Goal: Task Accomplishment & Management: Manage account settings

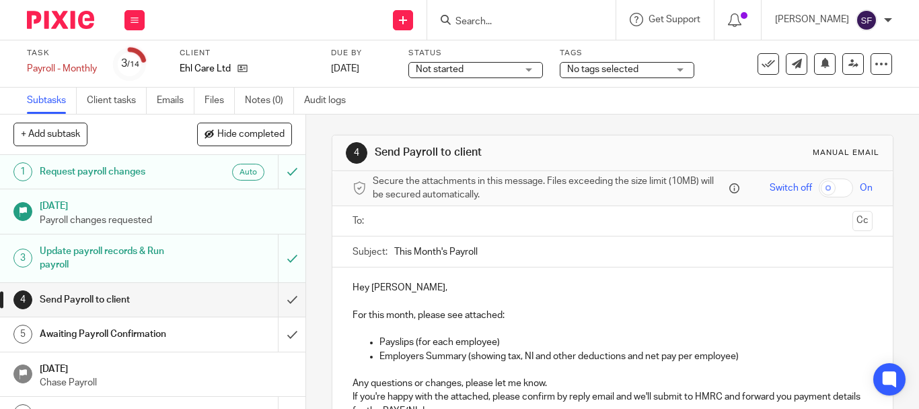
scroll to position [67, 0]
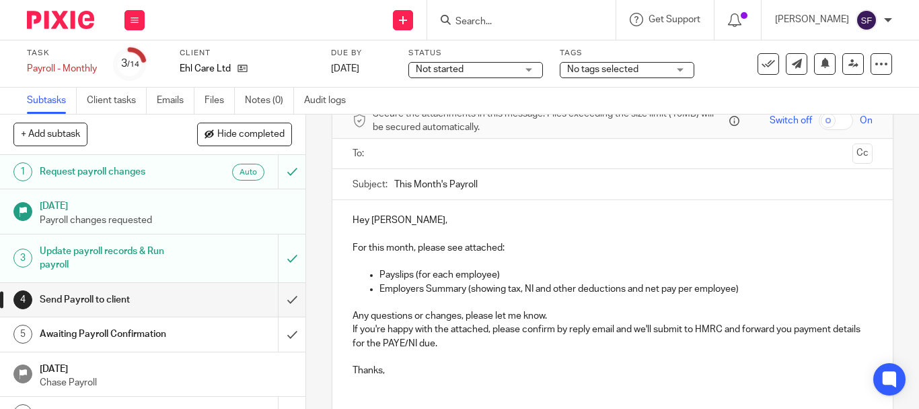
click at [754, 289] on p "Employers Summary (showing tax, NI and other deductions and net pay per employe…" at bounding box center [626, 288] width 493 height 13
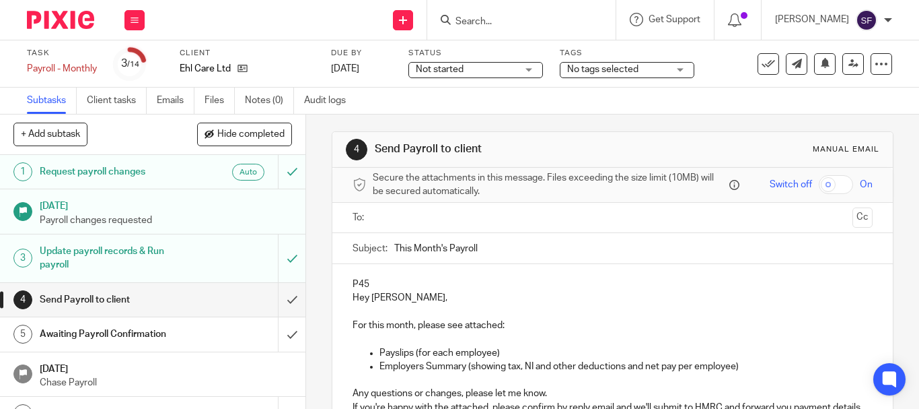
scroll to position [0, 0]
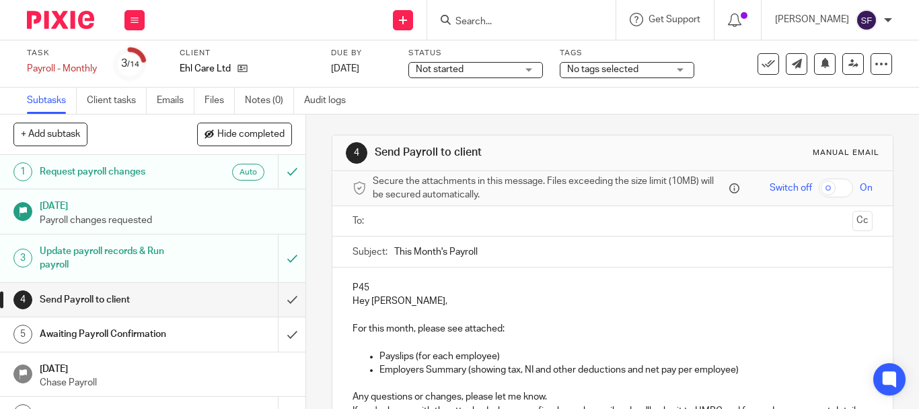
click at [366, 269] on div "P45 Hey Euan, For this month, please see attached: Payslips (for each employee)…" at bounding box center [613, 367] width 561 height 201
click at [369, 283] on p "P45" at bounding box center [613, 287] width 520 height 13
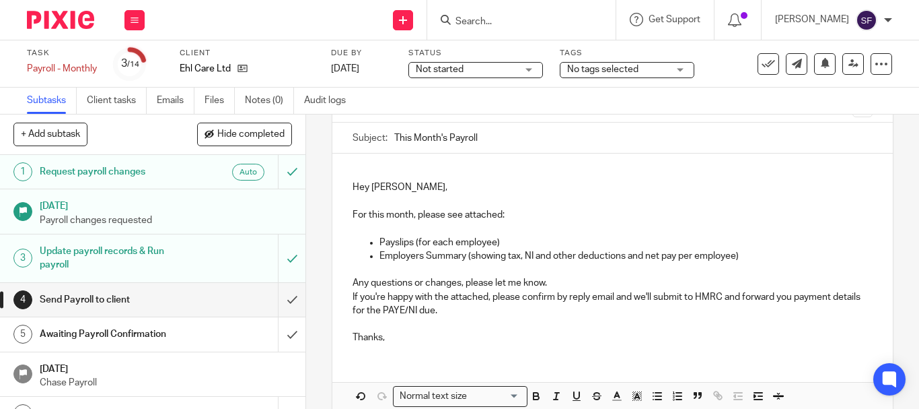
scroll to position [135, 0]
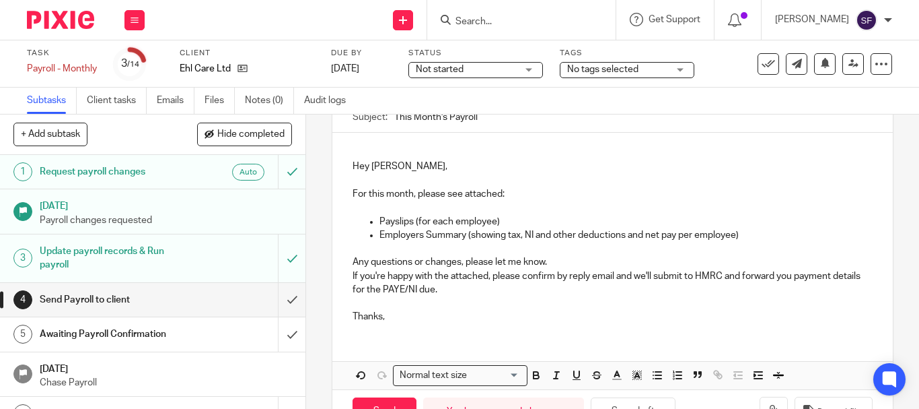
click at [753, 235] on p "Employers Summary (showing tax, NI and other deductions and net pay per employe…" at bounding box center [626, 234] width 493 height 13
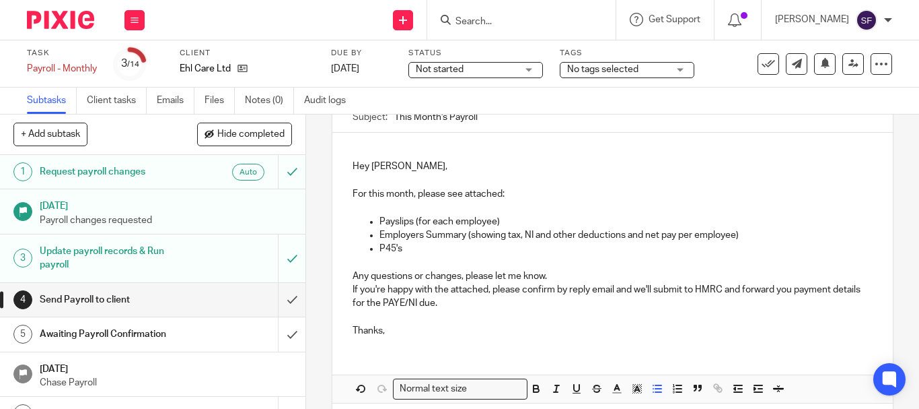
scroll to position [194, 0]
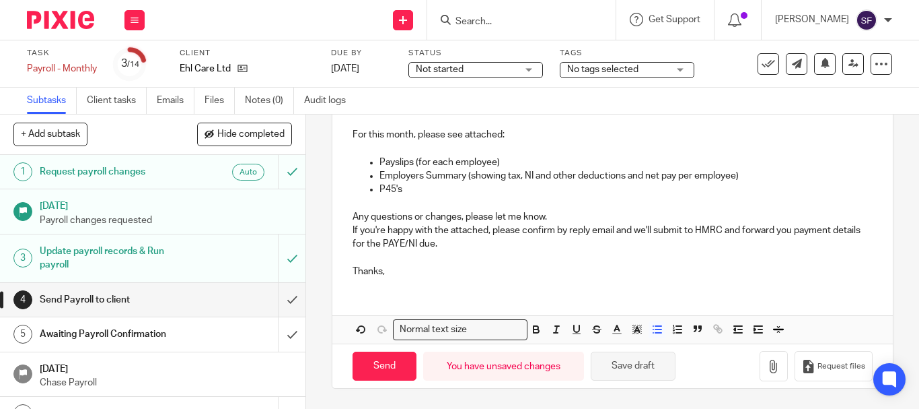
click at [639, 375] on button "Save draft" at bounding box center [633, 365] width 85 height 29
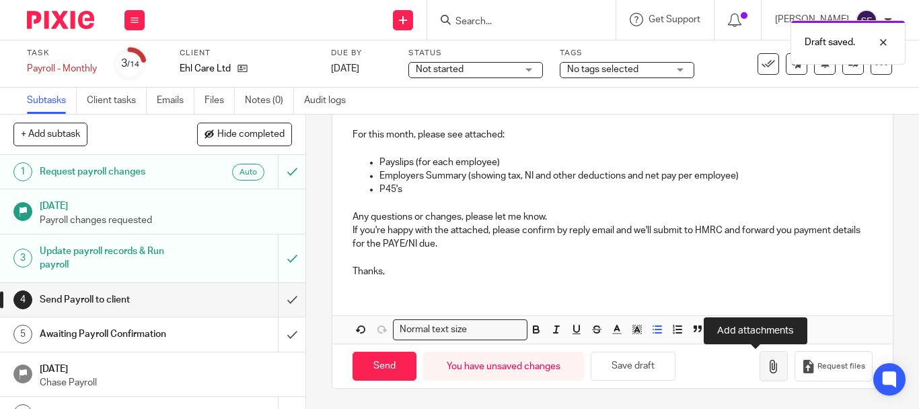
click at [764, 376] on button "button" at bounding box center [774, 366] width 28 height 30
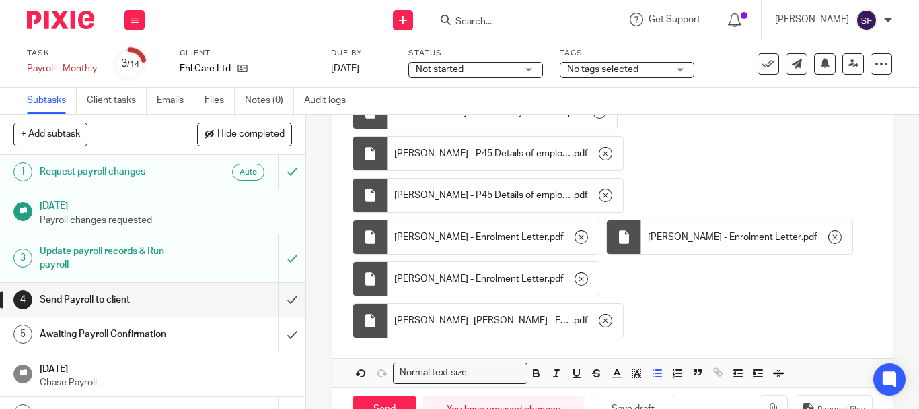
scroll to position [463, 0]
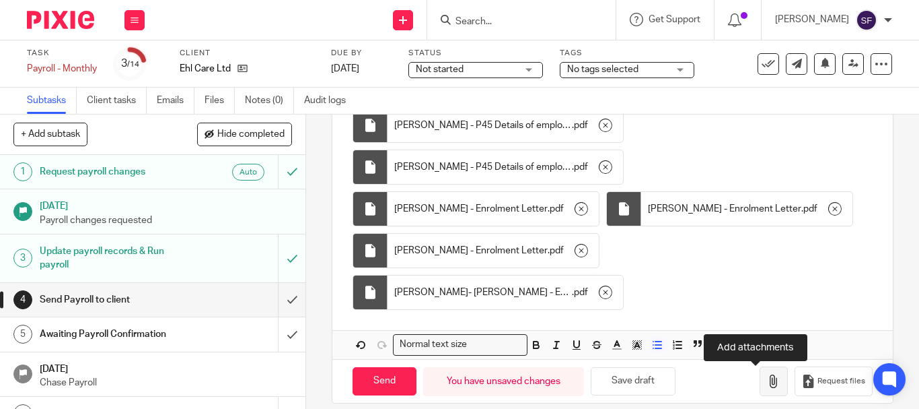
click at [742, 392] on div "Send You have unsaved changes Save draft Request files" at bounding box center [613, 381] width 561 height 44
click at [760, 392] on button "button" at bounding box center [774, 381] width 28 height 30
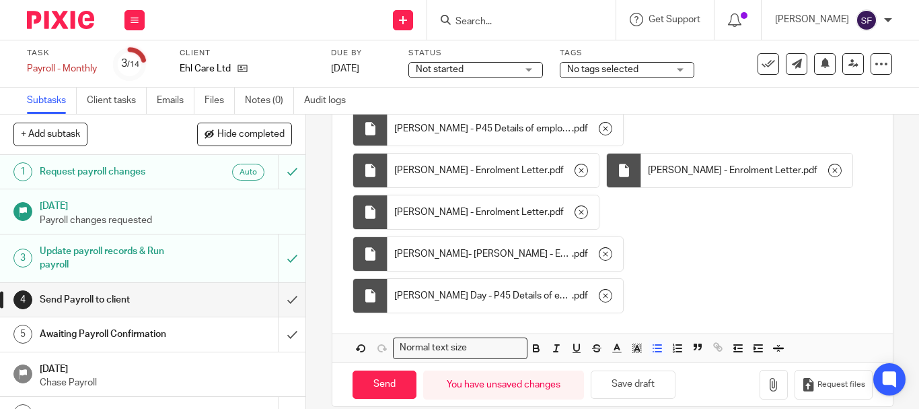
scroll to position [522, 0]
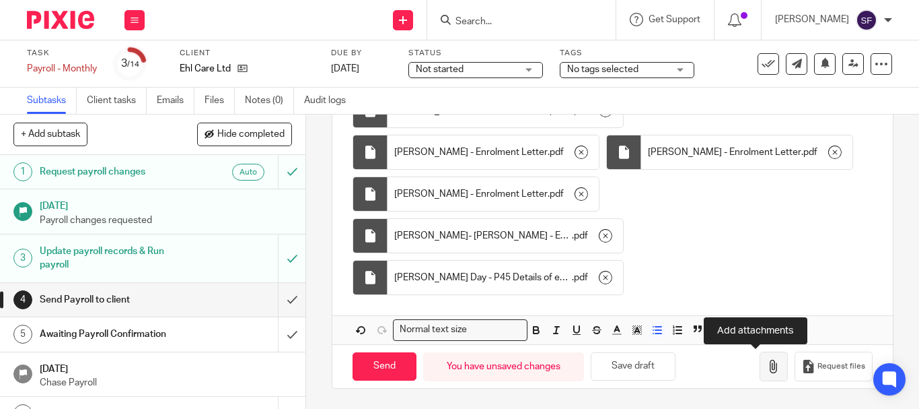
click at [767, 372] on icon "button" at bounding box center [773, 365] width 13 height 13
click at [795, 374] on button "Request files" at bounding box center [834, 366] width 78 height 30
click at [755, 362] on button "button" at bounding box center [769, 366] width 28 height 30
click at [767, 369] on icon "button" at bounding box center [773, 365] width 13 height 13
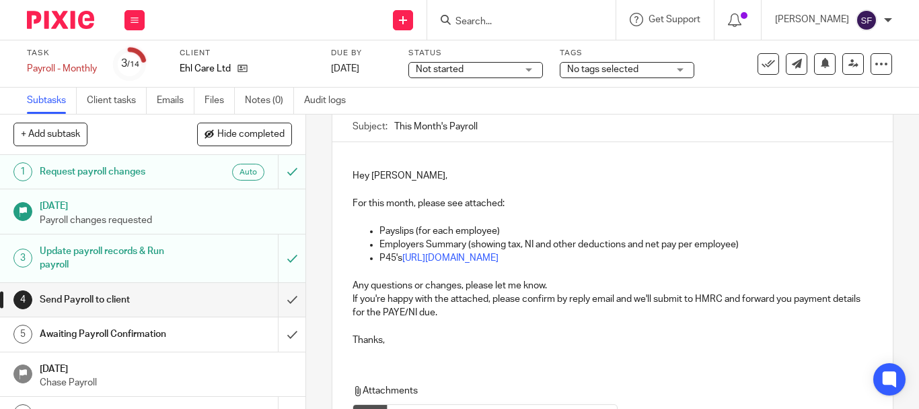
scroll to position [50, 0]
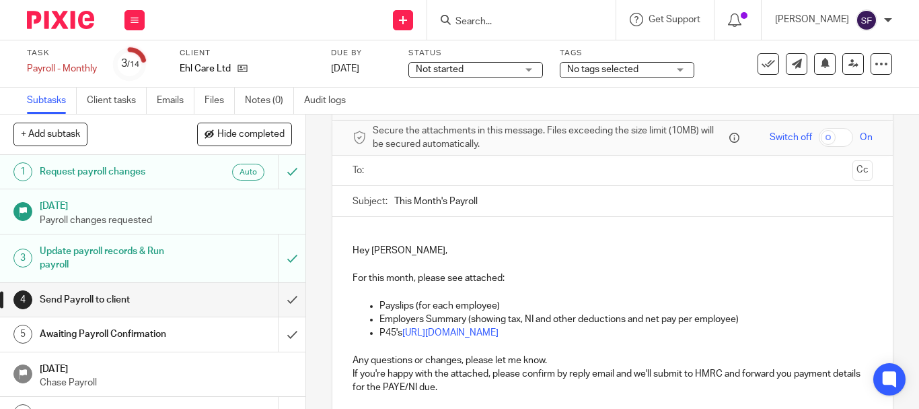
click at [387, 173] on input "text" at bounding box center [612, 170] width 469 height 15
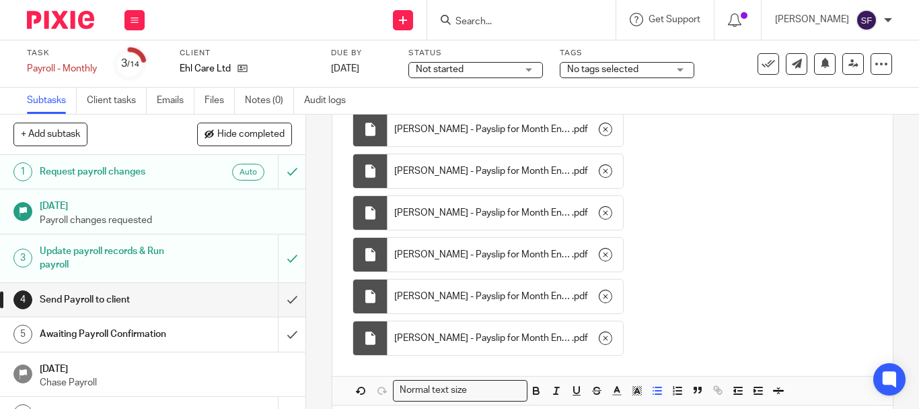
scroll to position [1620, 0]
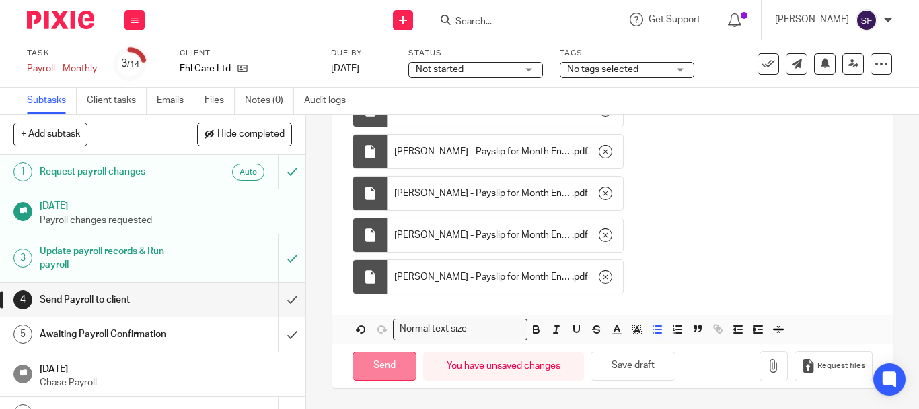
click at [389, 359] on input "Send" at bounding box center [385, 365] width 64 height 29
click at [530, 71] on div "Not started Not started" at bounding box center [476, 70] width 135 height 16
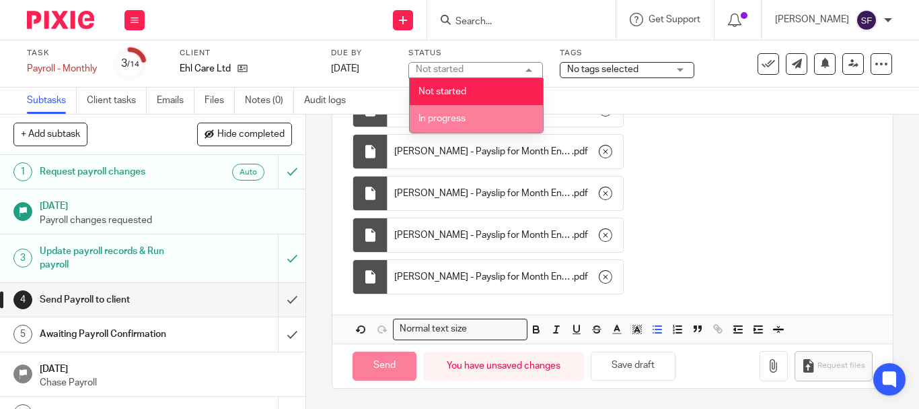
click at [456, 118] on span "In progress" at bounding box center [442, 118] width 47 height 9
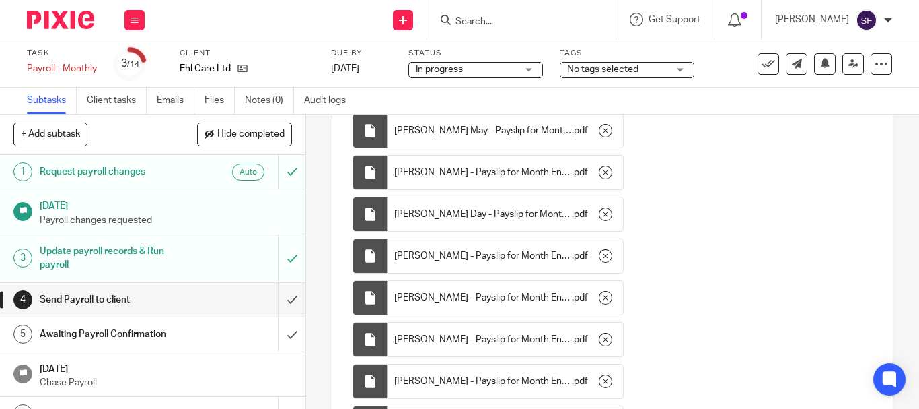
scroll to position [1351, 0]
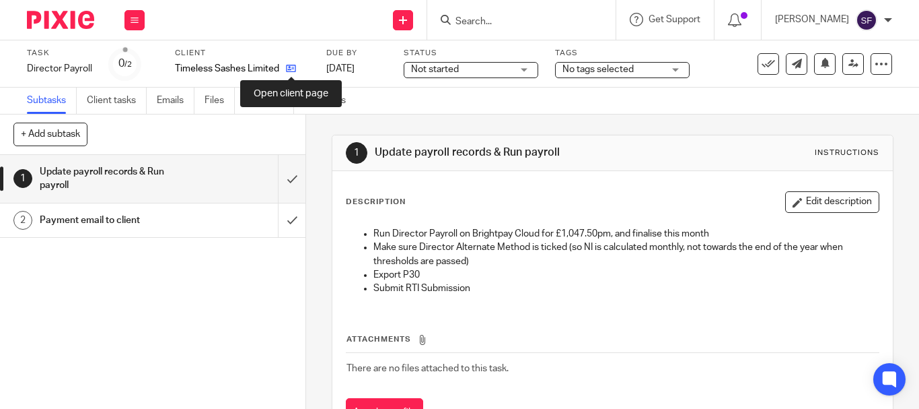
click at [289, 66] on icon at bounding box center [291, 68] width 10 height 10
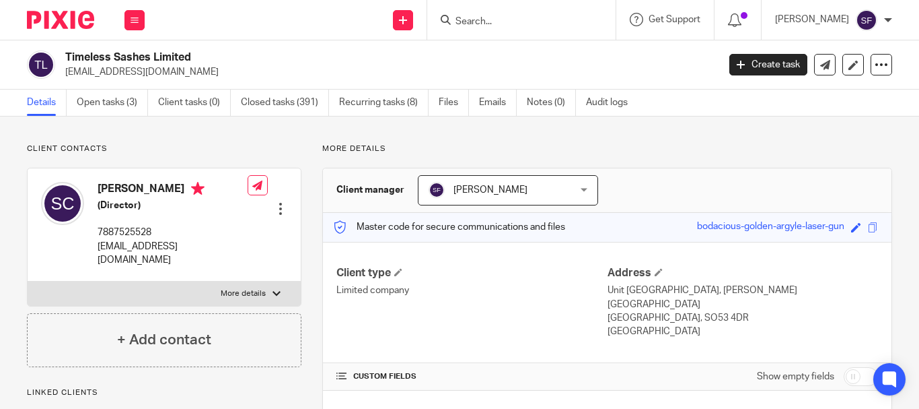
drag, startPoint x: 61, startPoint y: 74, endPoint x: 197, endPoint y: 71, distance: 135.3
click at [202, 71] on div "Timeless Sashes Limited timeless.sashes@gmail.com" at bounding box center [368, 64] width 683 height 28
copy p "timeless.sashes@gmail.com"
click at [131, 109] on link "Open tasks (3)" at bounding box center [112, 103] width 71 height 26
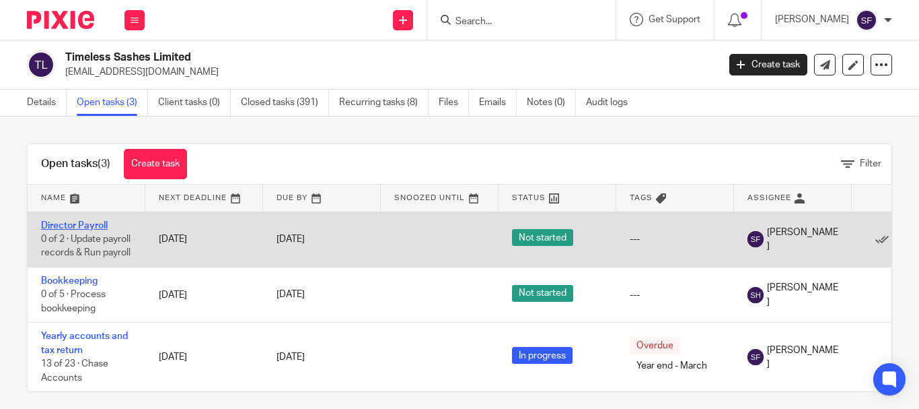
click at [94, 223] on link "Director Payroll" at bounding box center [74, 225] width 67 height 9
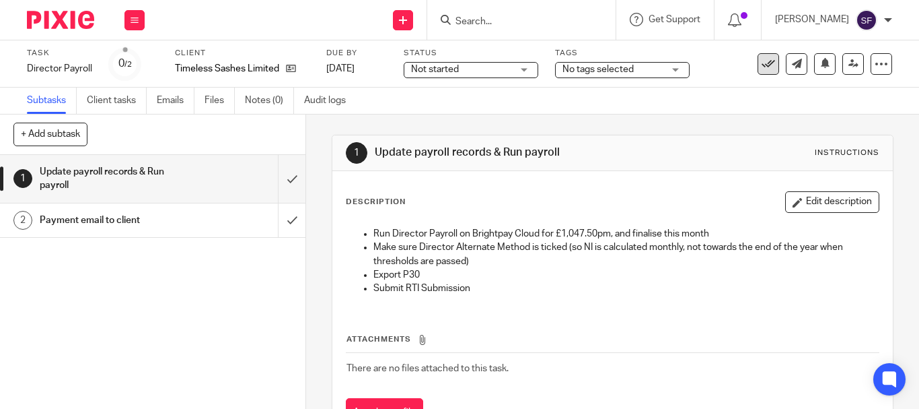
click at [762, 69] on icon at bounding box center [768, 63] width 13 height 13
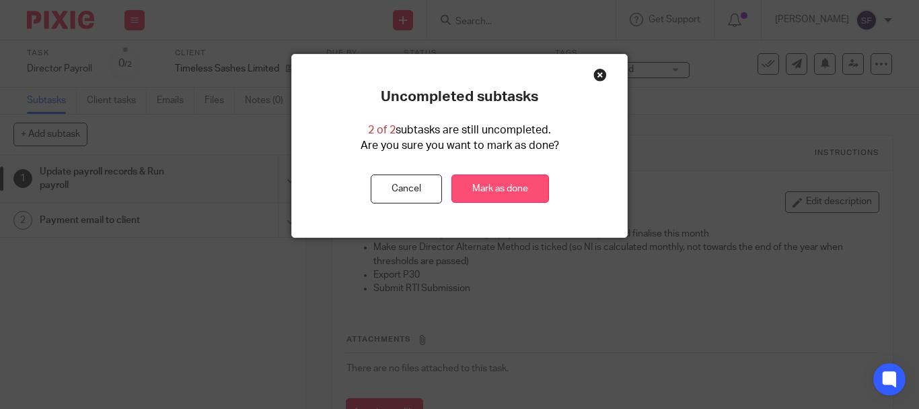
click at [510, 190] on link "Mark as done" at bounding box center [501, 188] width 98 height 29
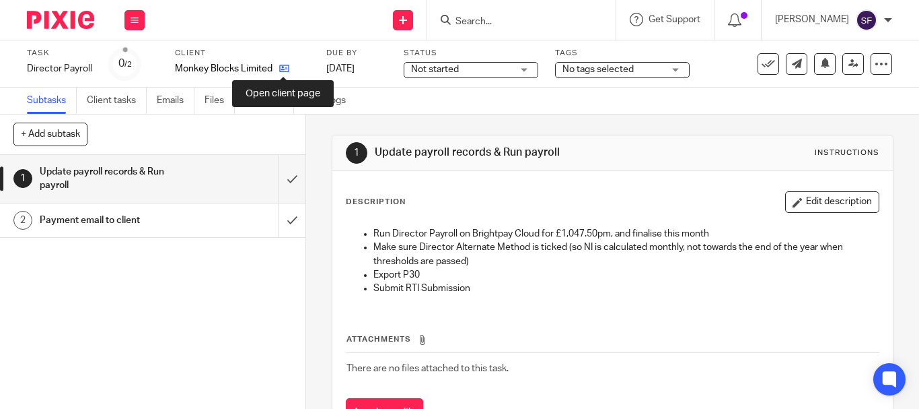
click at [281, 65] on icon at bounding box center [284, 68] width 10 height 10
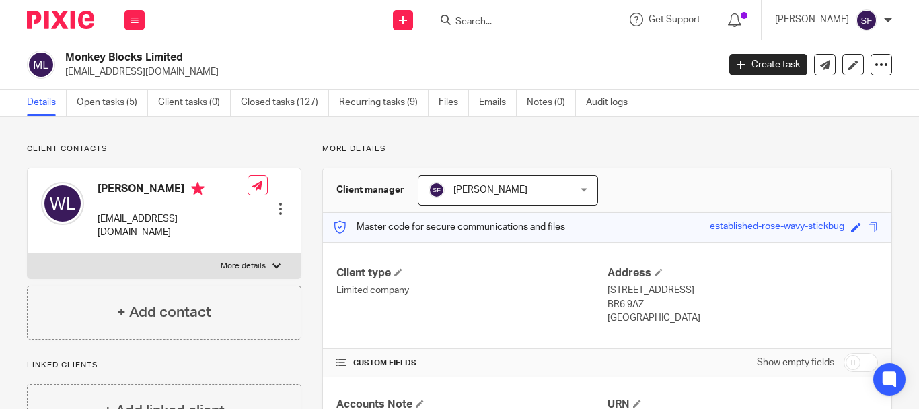
drag, startPoint x: 67, startPoint y: 72, endPoint x: 190, endPoint y: 71, distance: 123.2
click at [191, 71] on p "[EMAIL_ADDRESS][DOMAIN_NAME]" at bounding box center [387, 71] width 644 height 13
copy p "[EMAIL_ADDRESS][DOMAIN_NAME]"
click at [113, 102] on link "Open tasks (5)" at bounding box center [112, 103] width 71 height 26
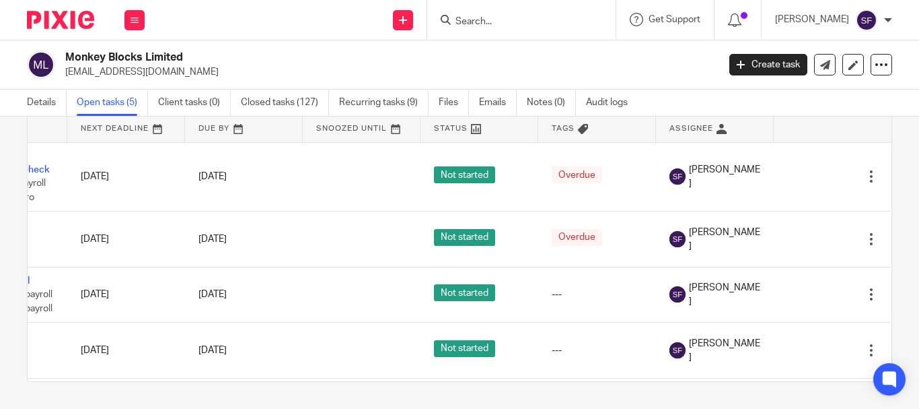
scroll to position [0, 105]
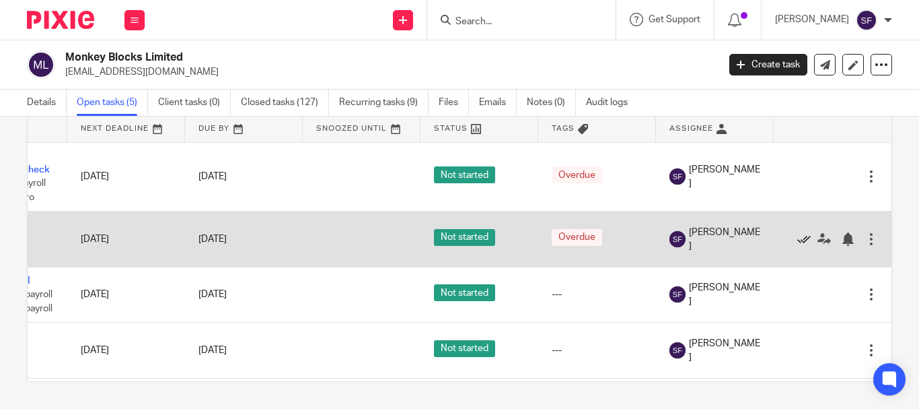
click at [798, 237] on icon at bounding box center [804, 238] width 13 height 13
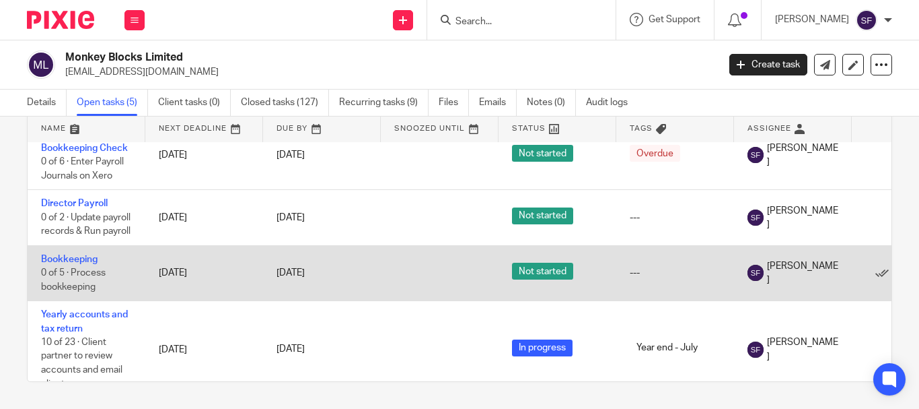
scroll to position [0, 0]
